Goal: Task Accomplishment & Management: Complete application form

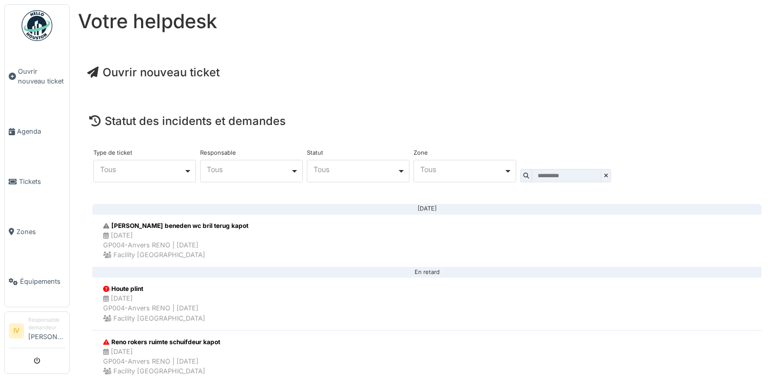
click at [155, 73] on span "Ouvrir nouveau ticket" at bounding box center [153, 72] width 132 height 13
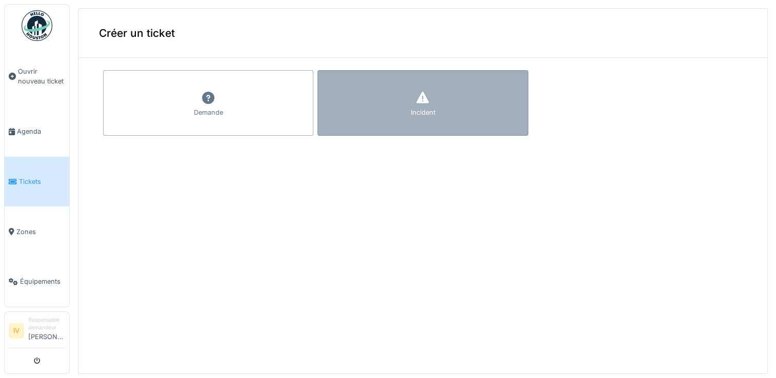
click at [418, 101] on div "Incident" at bounding box center [422, 103] width 210 height 66
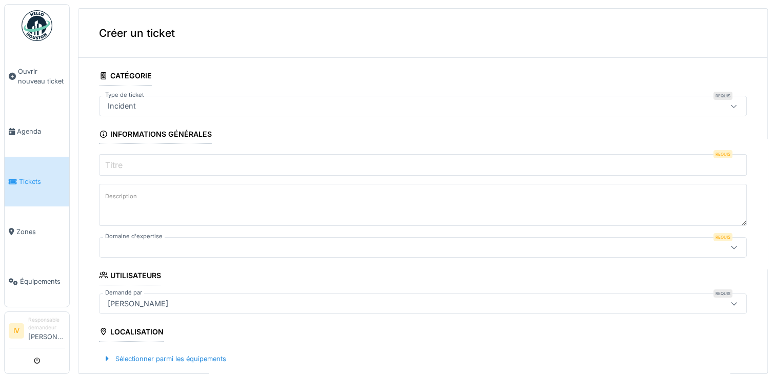
click at [134, 162] on input "Titre" at bounding box center [423, 165] width 648 height 22
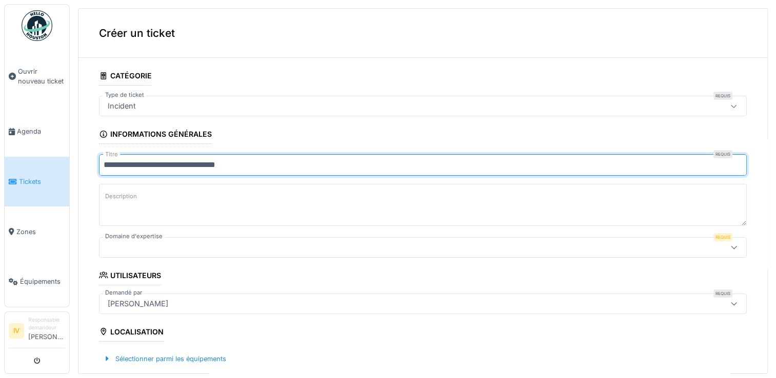
type input "**********"
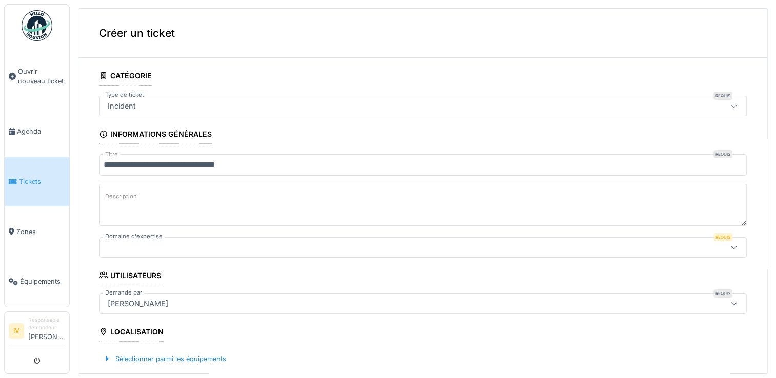
click at [114, 201] on label "Description" at bounding box center [121, 196] width 36 height 13
click at [114, 201] on textarea "Description" at bounding box center [423, 205] width 648 height 42
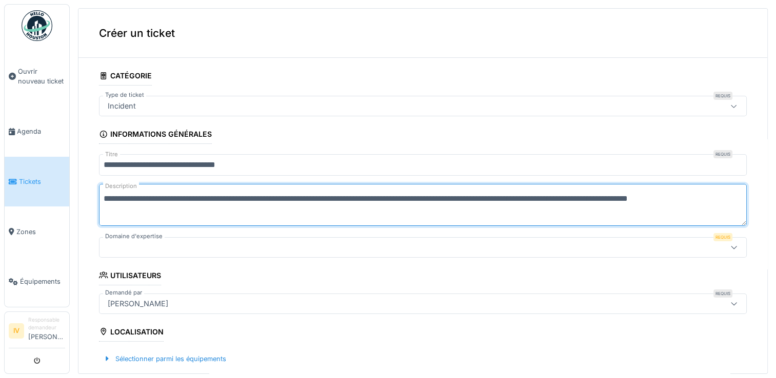
type textarea "**********"
click at [138, 246] on div at bounding box center [387, 247] width 567 height 11
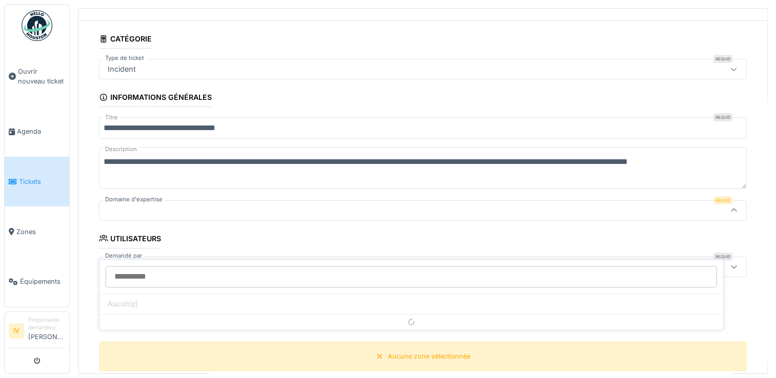
scroll to position [55, 0]
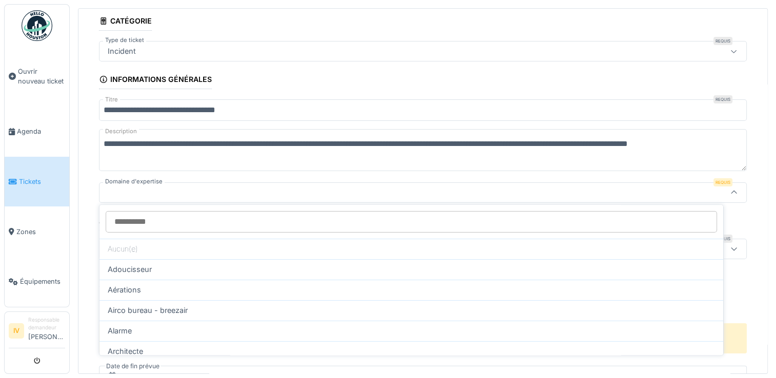
click at [730, 190] on icon at bounding box center [734, 193] width 8 height 7
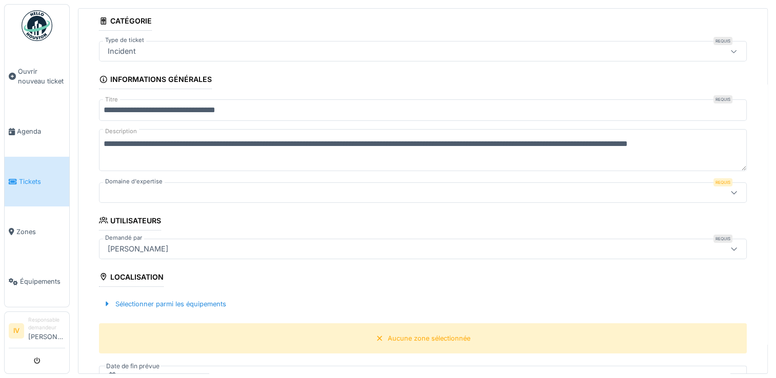
click at [731, 191] on icon at bounding box center [734, 192] width 6 height 3
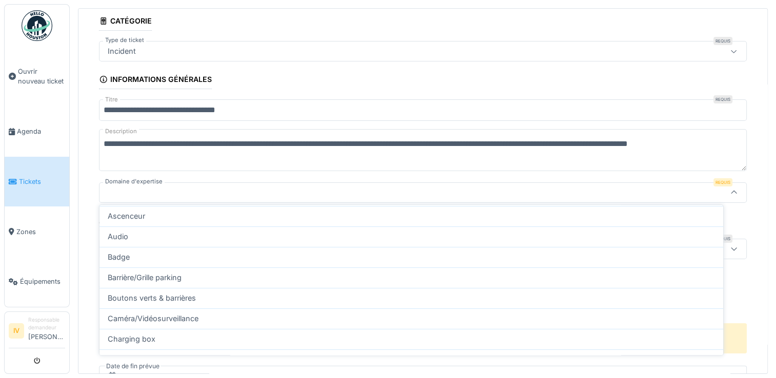
scroll to position [131, 0]
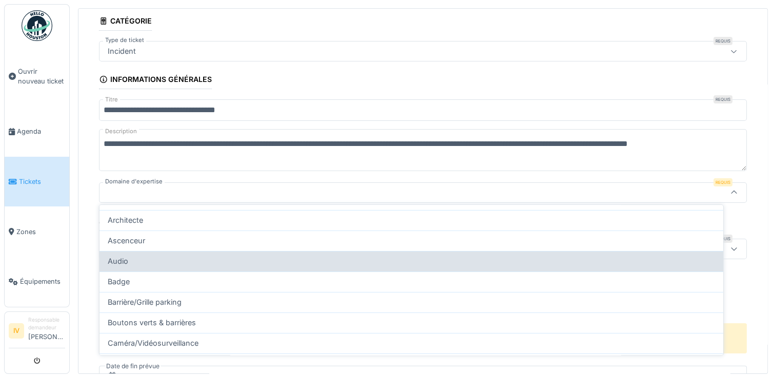
click at [330, 259] on div "Audio" at bounding box center [411, 261] width 607 height 11
type input "***"
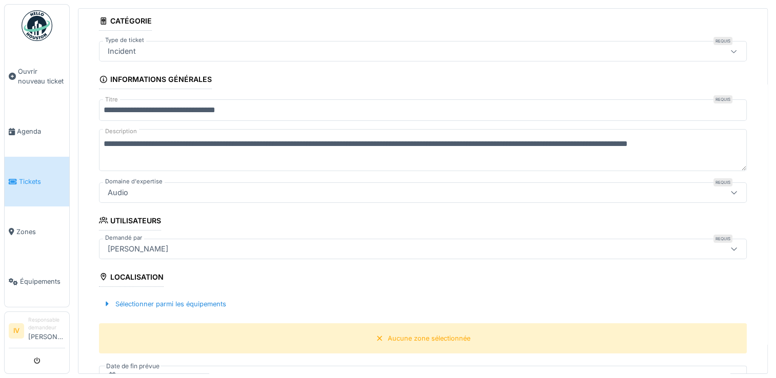
click at [157, 275] on div "Localisation" at bounding box center [131, 278] width 65 height 17
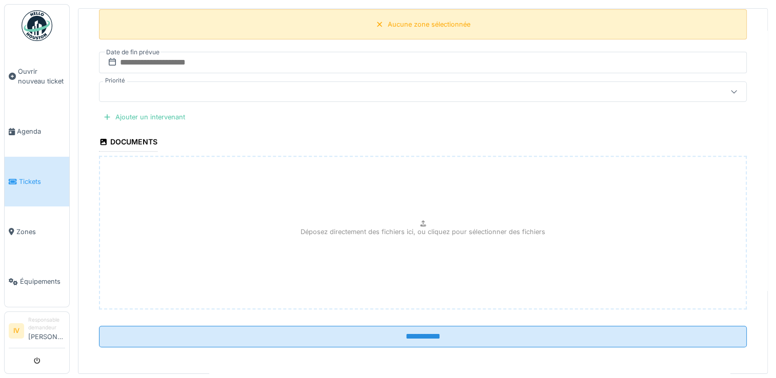
click at [189, 35] on div "Aucune zone sélectionnée" at bounding box center [423, 24] width 648 height 30
click at [388, 23] on div "Aucune zone sélectionnée" at bounding box center [429, 24] width 83 height 10
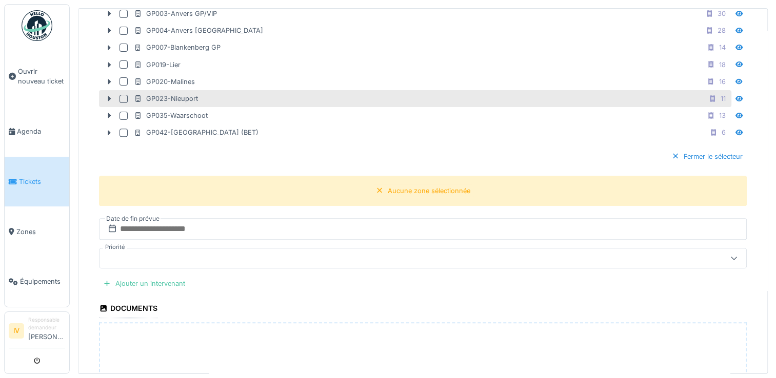
click at [286, 97] on div "GP023-Nieuport 11" at bounding box center [431, 98] width 595 height 13
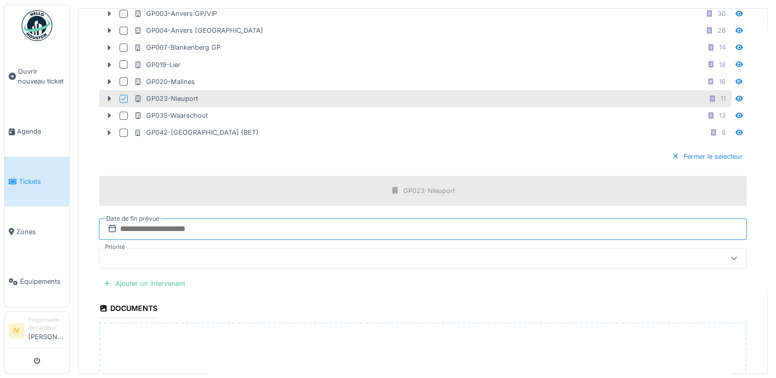
click at [167, 224] on input "text" at bounding box center [423, 229] width 648 height 22
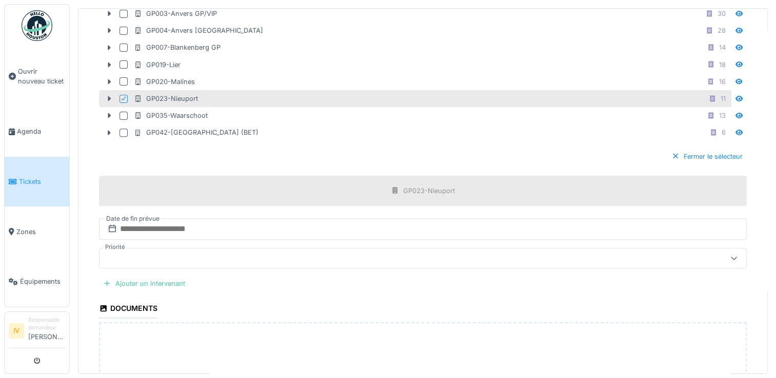
click at [108, 226] on icon at bounding box center [112, 229] width 10 height 8
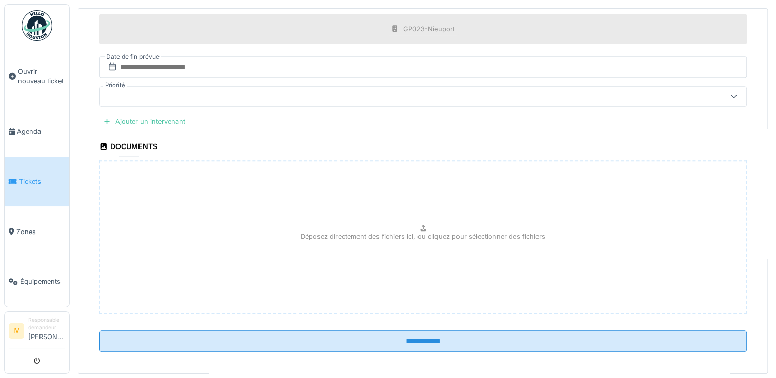
scroll to position [534, 0]
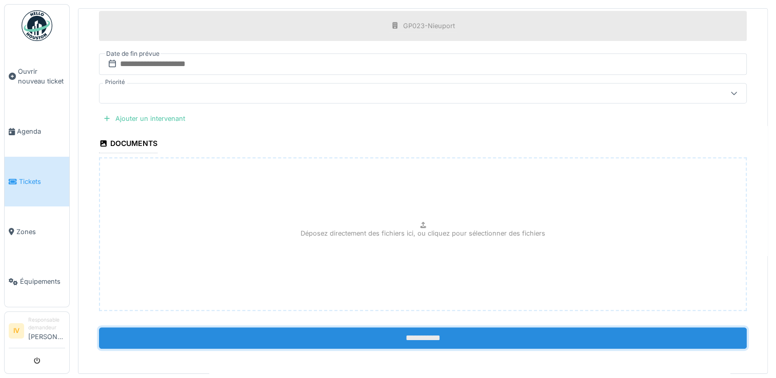
click at [435, 335] on input "**********" at bounding box center [423, 339] width 648 height 22
